Goal: Transaction & Acquisition: Purchase product/service

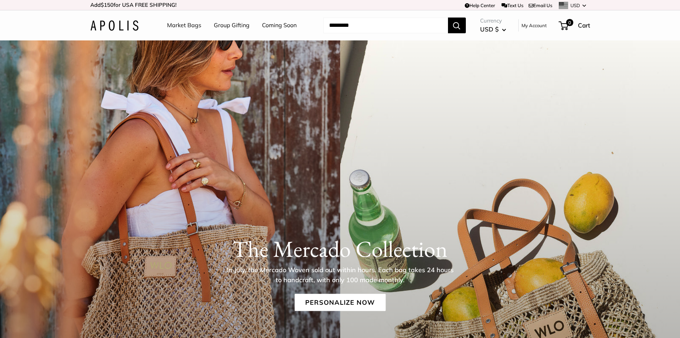
scroll to position [81, 0]
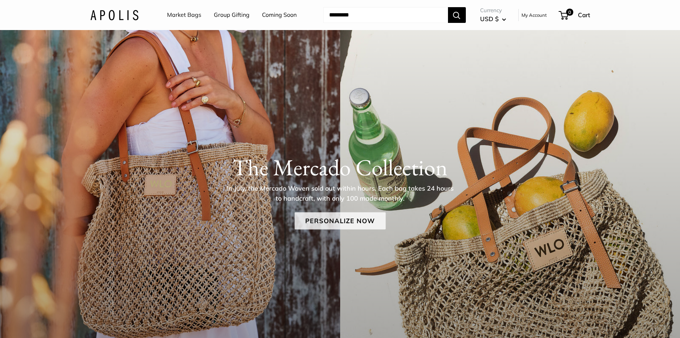
click at [372, 222] on link "Personalize Now" at bounding box center [340, 220] width 91 height 17
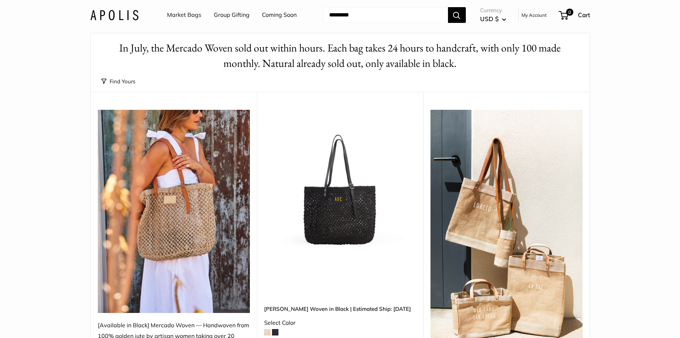
scroll to position [107, 0]
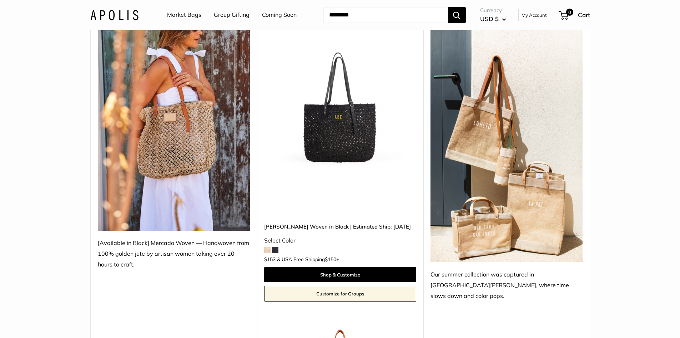
click at [276, 246] on span at bounding box center [275, 249] width 6 height 6
click at [269, 246] on span at bounding box center [267, 249] width 6 height 6
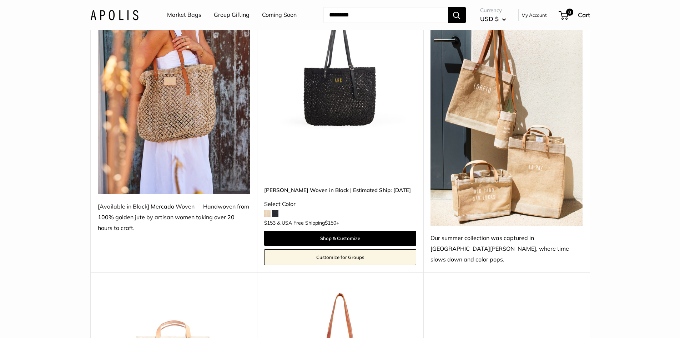
scroll to position [143, 0]
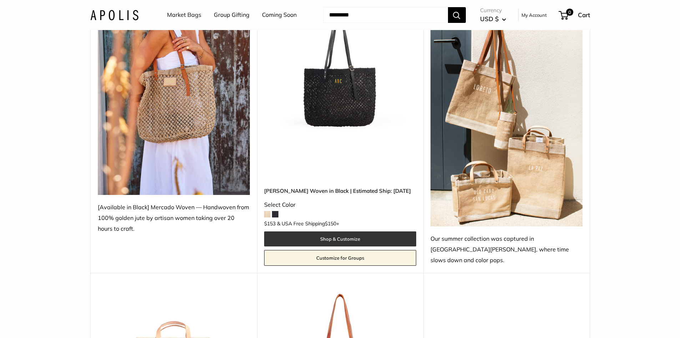
click at [351, 231] on link "Shop & Customize" at bounding box center [340, 238] width 152 height 15
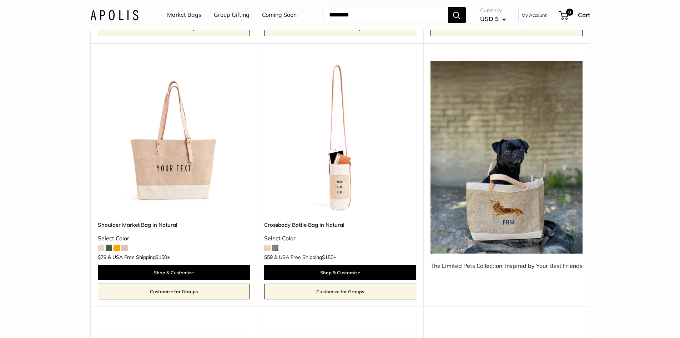
scroll to position [643, 0]
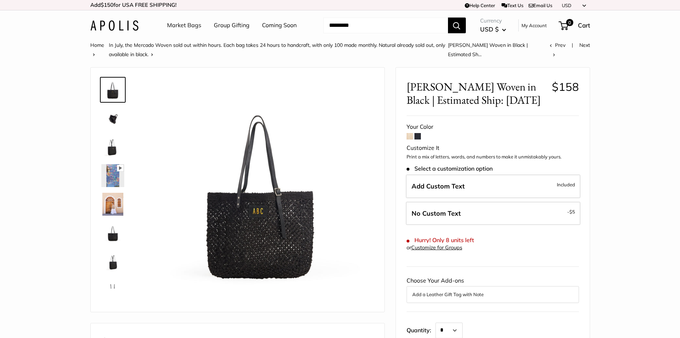
click at [412, 135] on span at bounding box center [410, 136] width 6 height 6
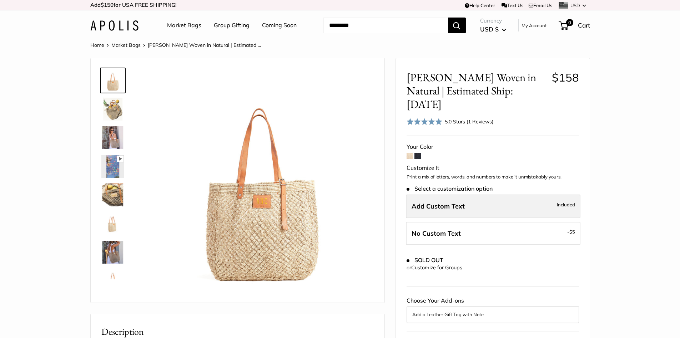
click at [473, 194] on label "Add Custom Text Included" at bounding box center [493, 206] width 175 height 24
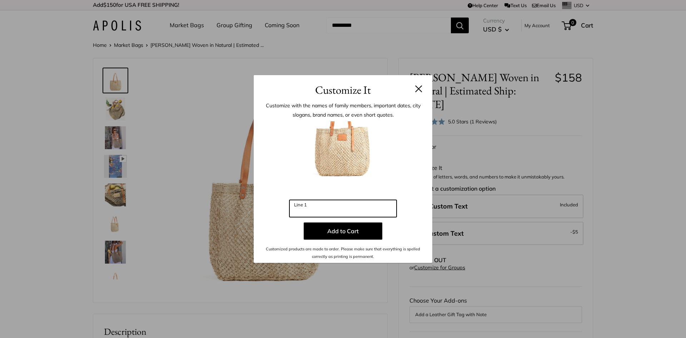
click at [320, 209] on input "Line 1" at bounding box center [342, 208] width 107 height 17
type input "***"
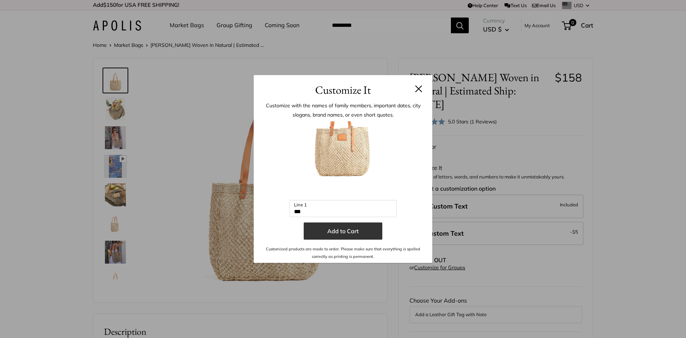
click at [334, 229] on button "Add to Cart" at bounding box center [343, 230] width 79 height 17
